Goal: Navigation & Orientation: Find specific page/section

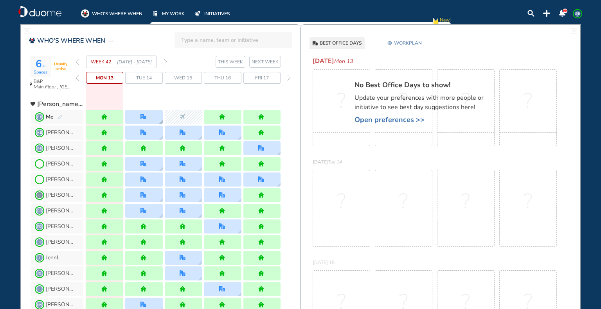
click at [147, 115] on div at bounding box center [143, 117] width 7 height 6
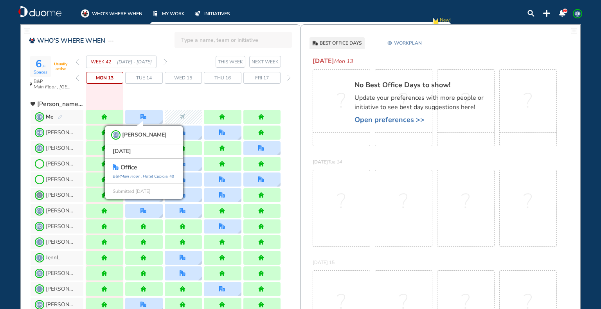
click at [149, 98] on div at bounding box center [183, 101] width 194 height 14
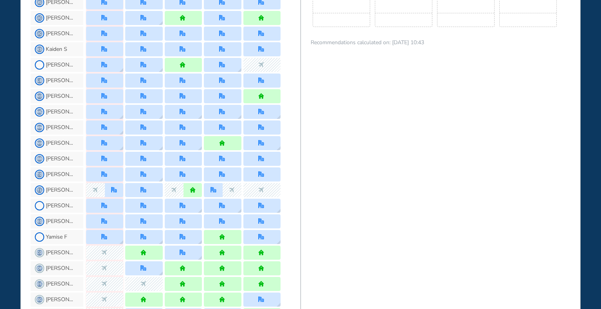
scroll to position [573, 0]
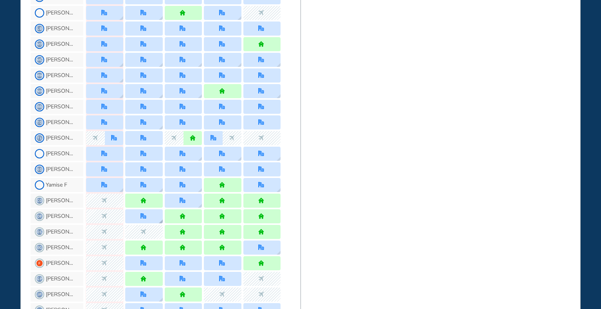
click at [135, 214] on div at bounding box center [143, 216] width 37 height 14
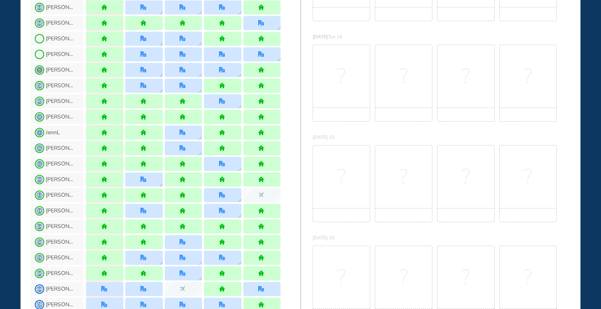
scroll to position [0, 0]
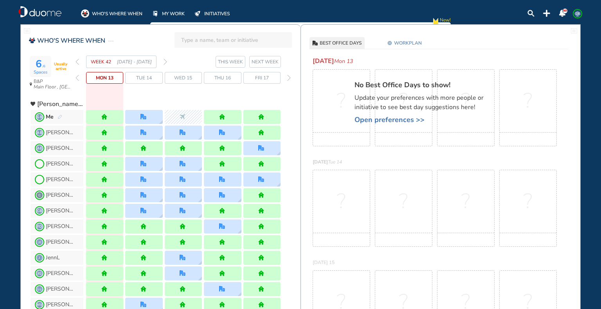
click at [163, 61] on img "forward week" at bounding box center [165, 62] width 4 height 6
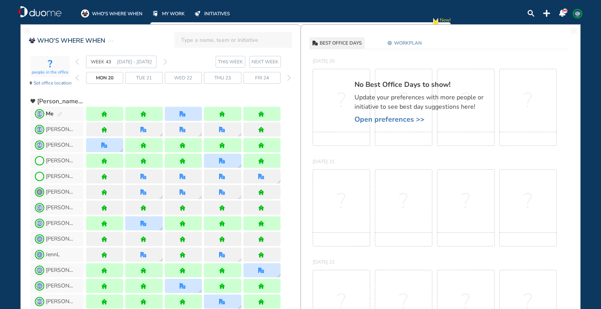
click at [167, 61] on section "WEEK 43 [DATE] - [DATE] THIS WEEK NEXT WEEK" at bounding box center [187, 62] width 225 height 13
click at [165, 61] on img "forward week" at bounding box center [165, 62] width 4 height 6
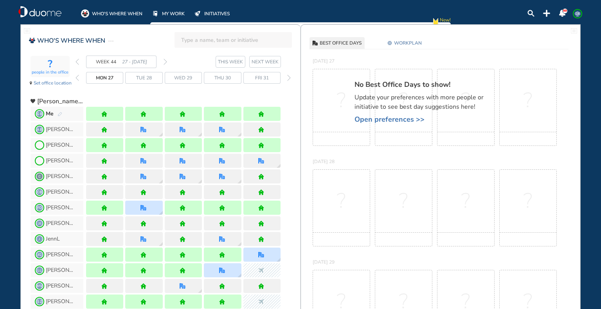
click at [167, 60] on section "WEEK 44 27 - [DATE] THIS WEEK NEXT WEEK" at bounding box center [187, 62] width 225 height 13
click at [165, 60] on img "forward week" at bounding box center [165, 62] width 4 height 6
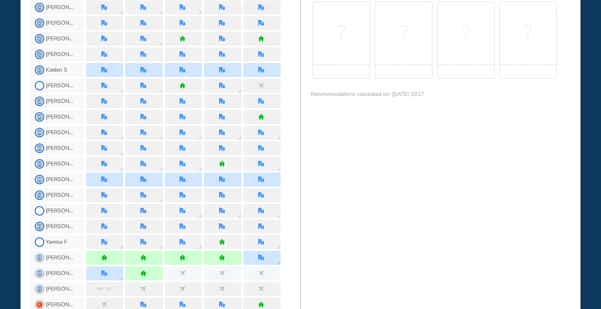
scroll to position [521, 0]
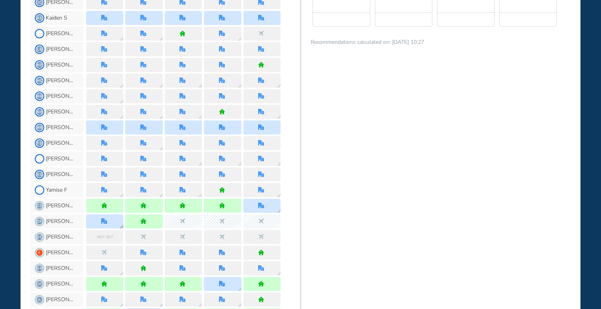
click at [102, 219] on img "office" at bounding box center [104, 221] width 6 height 6
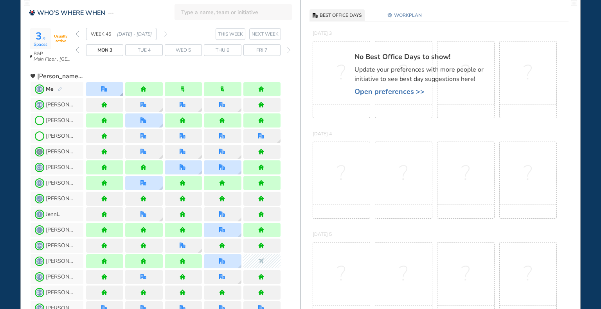
scroll to position [0, 0]
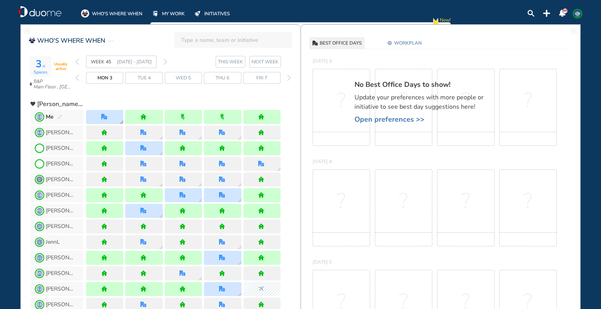
click at [102, 115] on img "office" at bounding box center [104, 117] width 6 height 6
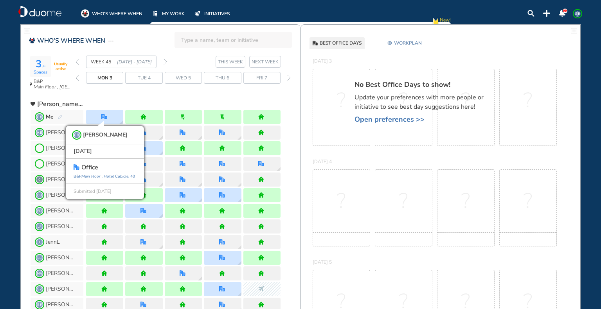
click at [167, 61] on img "forward week" at bounding box center [165, 62] width 4 height 6
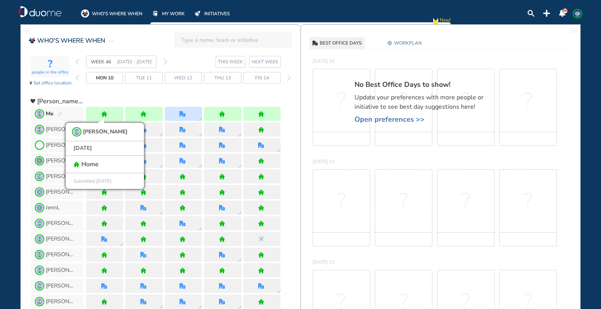
click at [75, 59] on img "back week" at bounding box center [77, 62] width 4 height 6
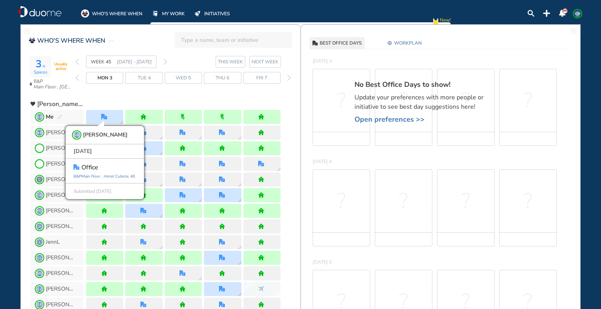
click at [75, 61] on div "3 /6 Spaces Usually active B&P Main Floor , Hotel Cubicle WEEK 45 [DATE] - [DAT…" at bounding box center [166, 75] width 270 height 39
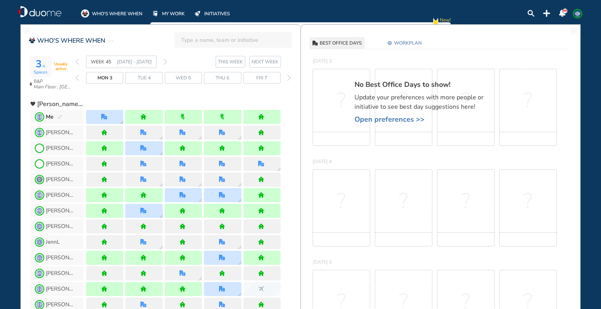
click at [77, 60] on img "back week" at bounding box center [77, 62] width 4 height 6
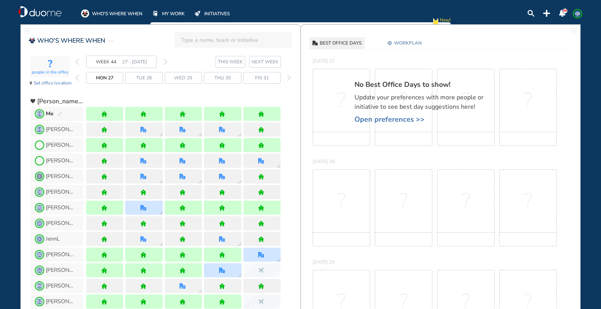
click at [77, 60] on img "back week" at bounding box center [77, 62] width 4 height 6
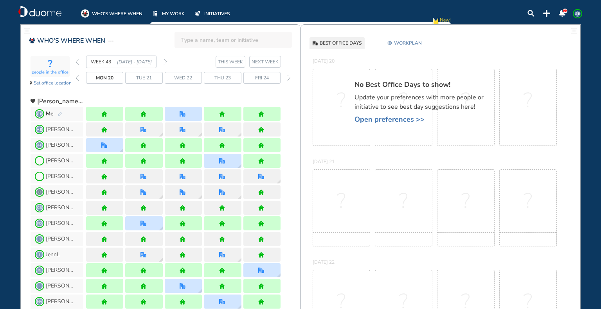
click at [165, 61] on img "forward week" at bounding box center [165, 62] width 4 height 6
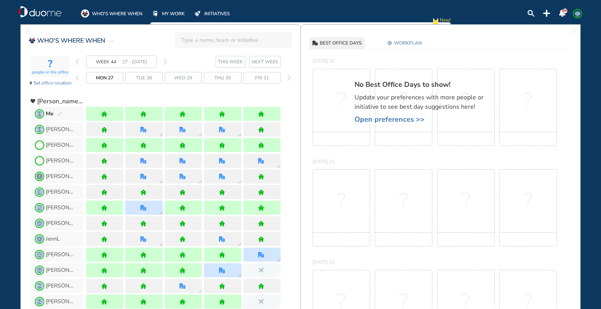
click at [166, 62] on img "forward week" at bounding box center [165, 62] width 4 height 6
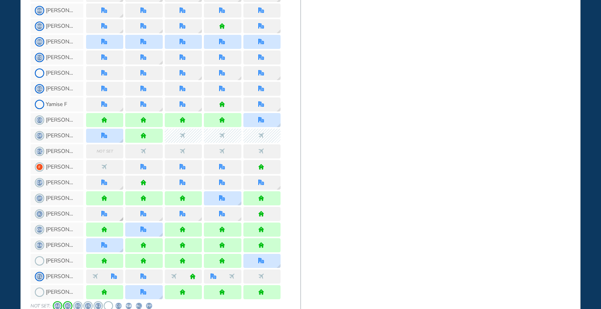
scroll to position [594, 0]
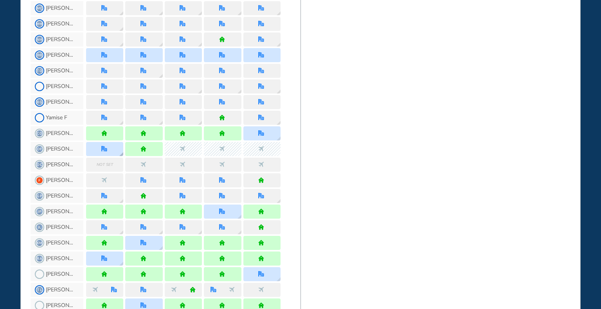
click at [112, 147] on div at bounding box center [104, 149] width 37 height 14
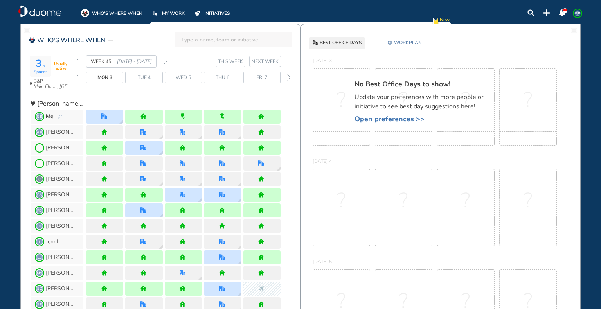
scroll to position [0, 0]
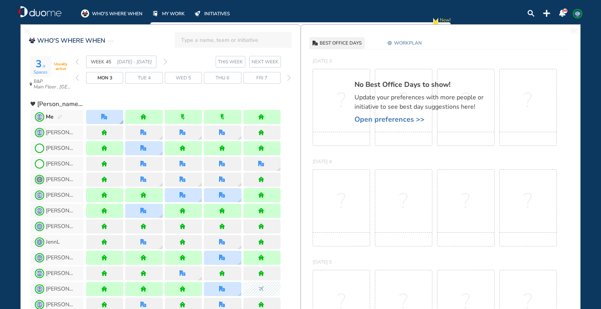
click at [110, 120] on div at bounding box center [104, 117] width 37 height 14
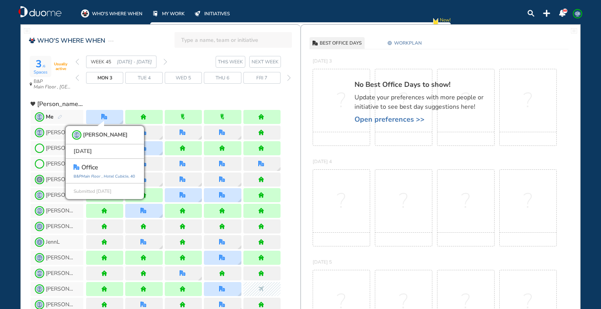
click at [166, 61] on img "forward week" at bounding box center [165, 62] width 4 height 6
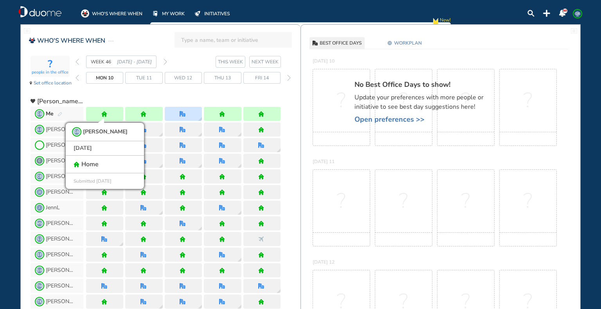
click at [149, 93] on div at bounding box center [183, 98] width 194 height 14
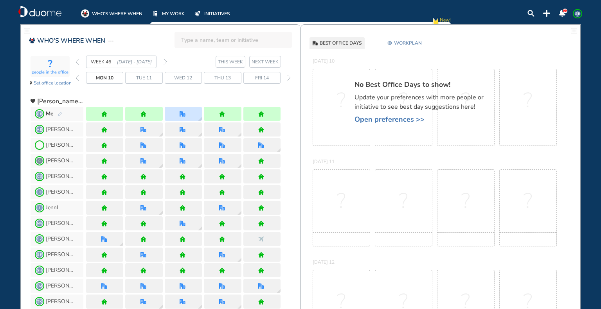
click at [79, 77] on img "back day" at bounding box center [77, 78] width 4 height 6
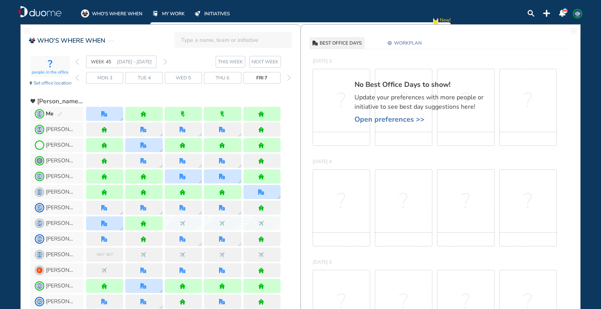
click at [165, 61] on img "forward week" at bounding box center [165, 62] width 4 height 6
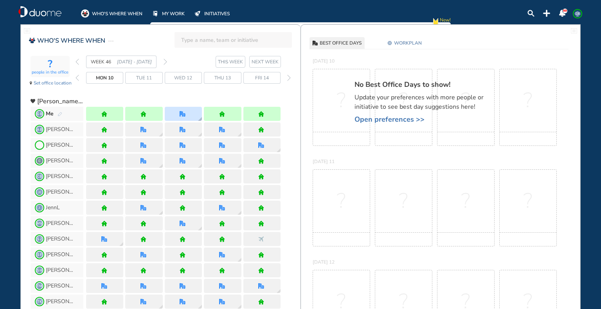
click at [187, 113] on div at bounding box center [183, 114] width 37 height 14
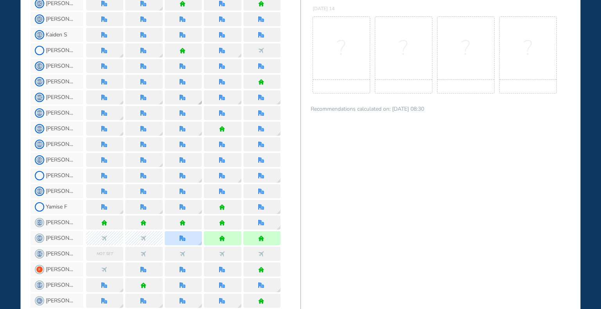
scroll to position [469, 0]
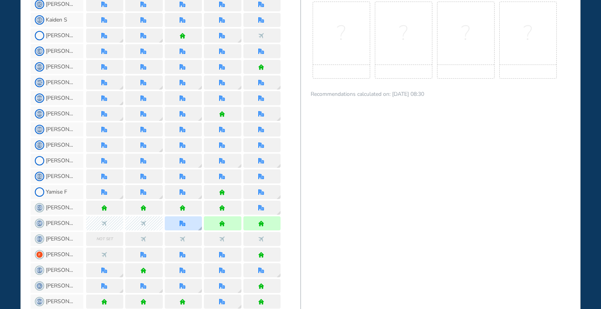
click at [181, 221] on img "office" at bounding box center [183, 224] width 6 height 6
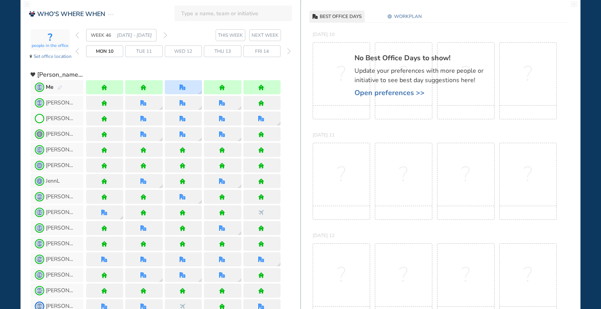
scroll to position [0, 0]
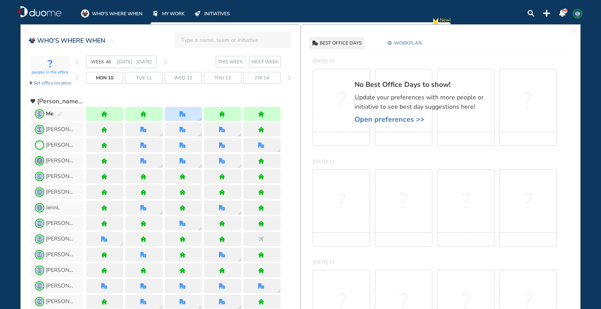
click at [165, 60] on img "forward week" at bounding box center [165, 62] width 4 height 6
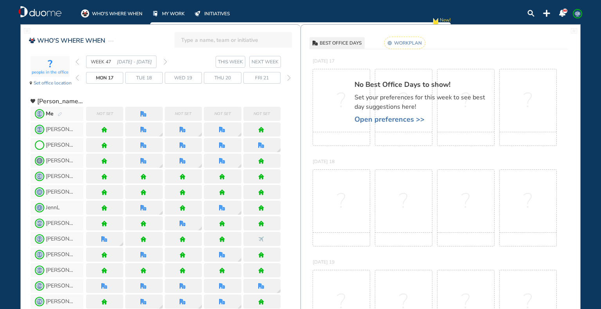
click at [77, 60] on img "back week" at bounding box center [77, 62] width 4 height 6
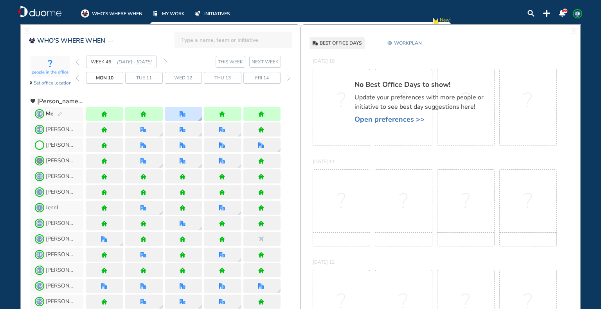
click at [181, 115] on img "office" at bounding box center [183, 114] width 6 height 6
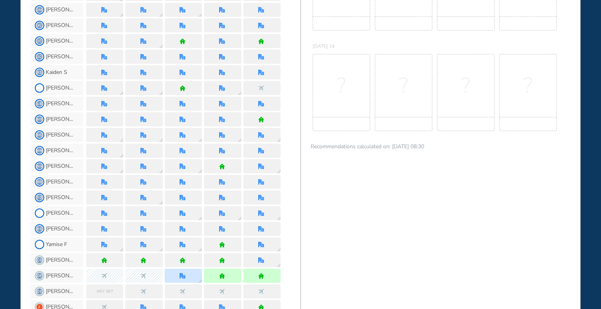
scroll to position [469, 0]
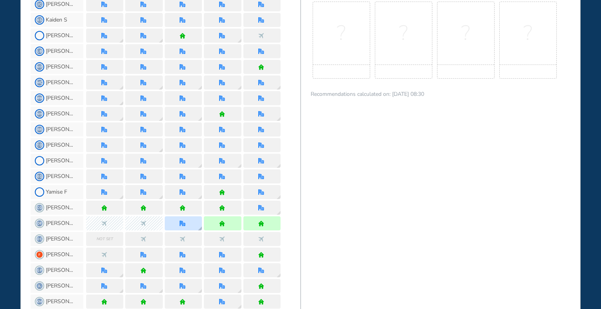
click at [183, 223] on img "office" at bounding box center [183, 224] width 6 height 6
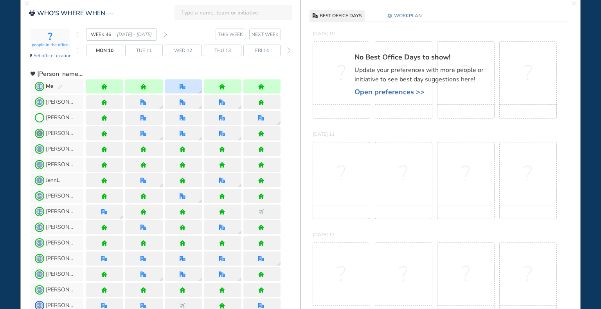
scroll to position [0, 0]
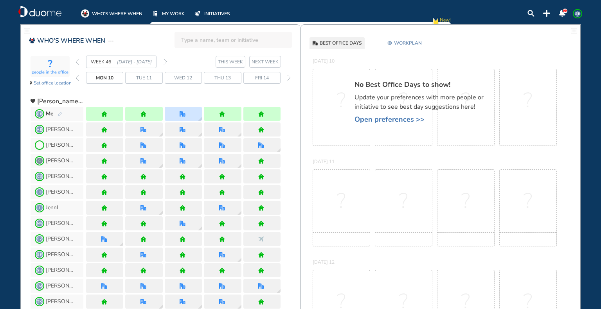
click at [579, 13] on span "GB" at bounding box center [577, 14] width 6 height 6
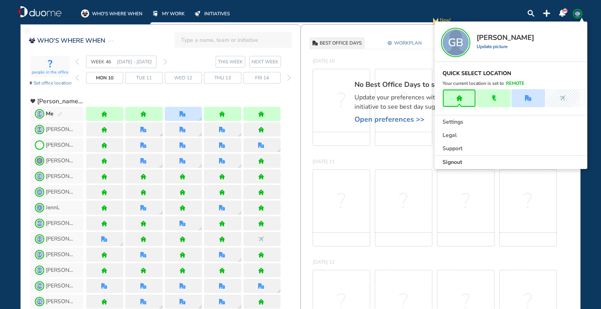
click at [510, 158] on div "Signout" at bounding box center [511, 162] width 153 height 13
